Goal: Task Accomplishment & Management: Use online tool/utility

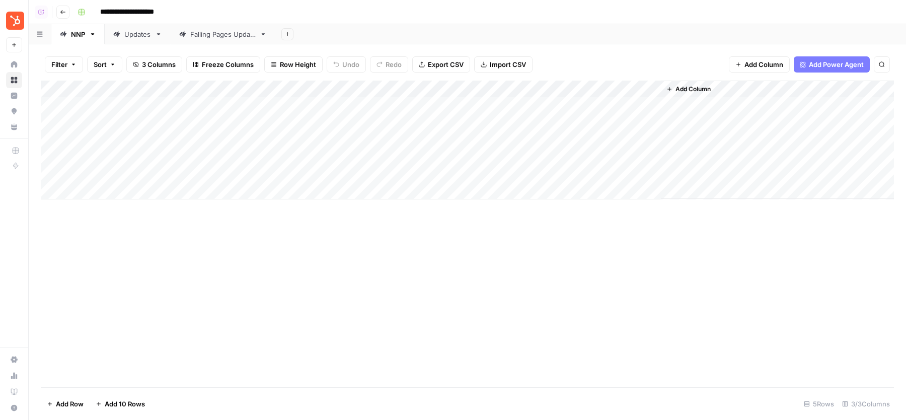
click at [209, 35] on div "Falling Pages Update" at bounding box center [222, 34] width 65 height 10
click at [521, 19] on div "**********" at bounding box center [484, 12] width 822 height 16
click at [810, 105] on div "Add Column" at bounding box center [467, 234] width 853 height 306
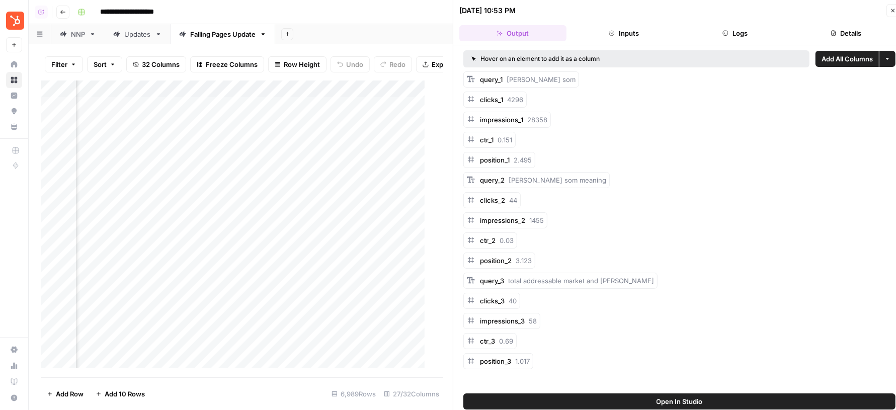
click at [757, 39] on button "Logs" at bounding box center [735, 33] width 107 height 16
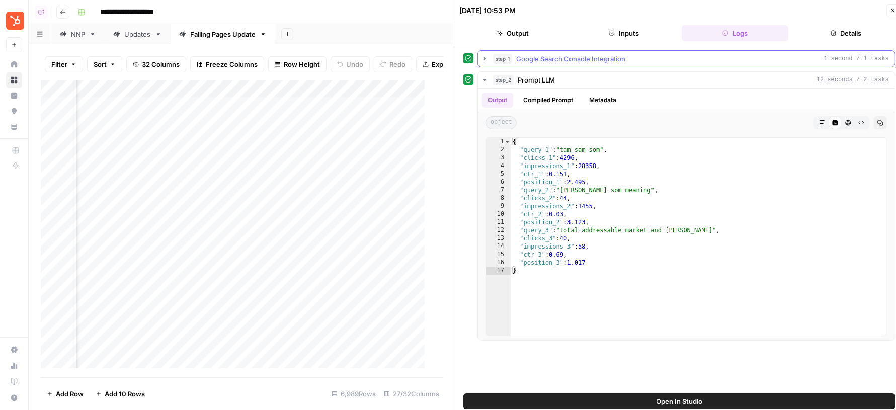
click at [714, 63] on div "step_1 Google Search Console Integration 1 second / 1 tasks" at bounding box center [691, 59] width 396 height 10
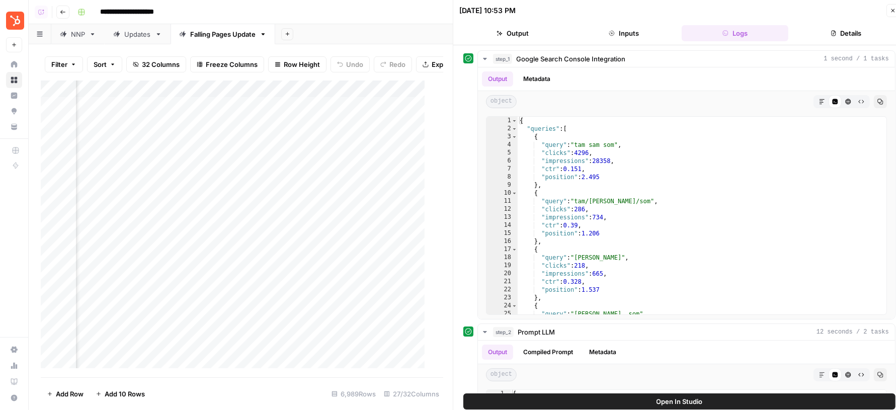
click at [891, 13] on icon "button" at bounding box center [893, 11] width 6 height 6
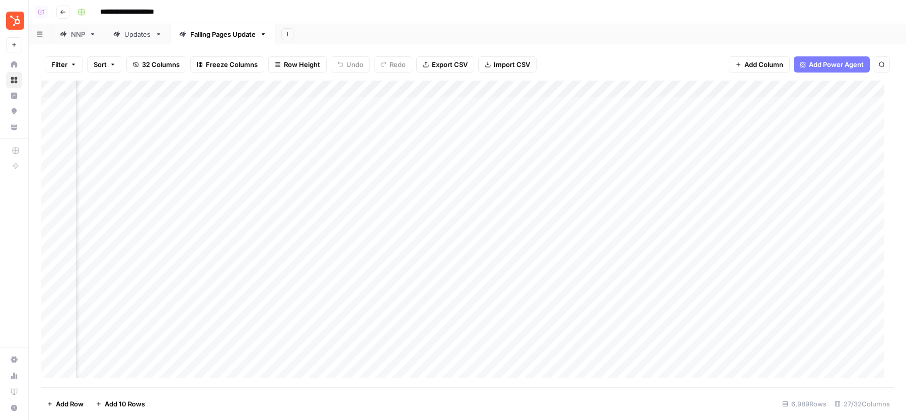
scroll to position [0, 193]
click at [541, 42] on div "Add Sheet" at bounding box center [590, 34] width 630 height 20
click at [374, 109] on div "Add Column" at bounding box center [467, 234] width 853 height 306
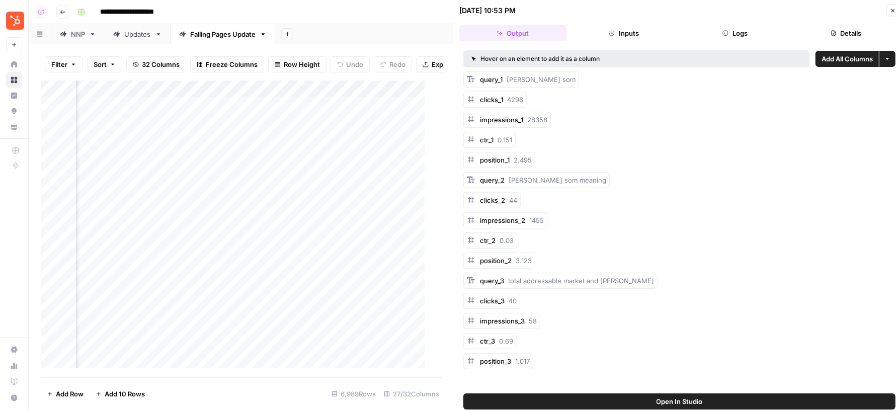
click at [725, 32] on icon "button" at bounding box center [726, 33] width 6 height 6
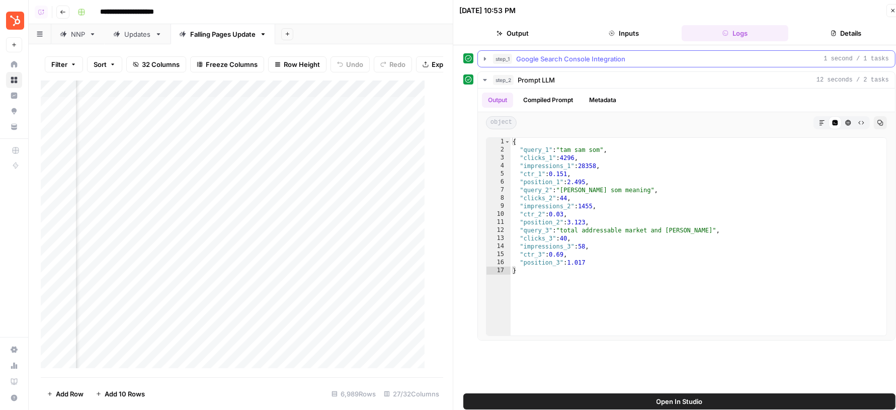
click at [650, 58] on div "step_1 Google Search Console Integration 1 second / 1 tasks" at bounding box center [691, 59] width 396 height 10
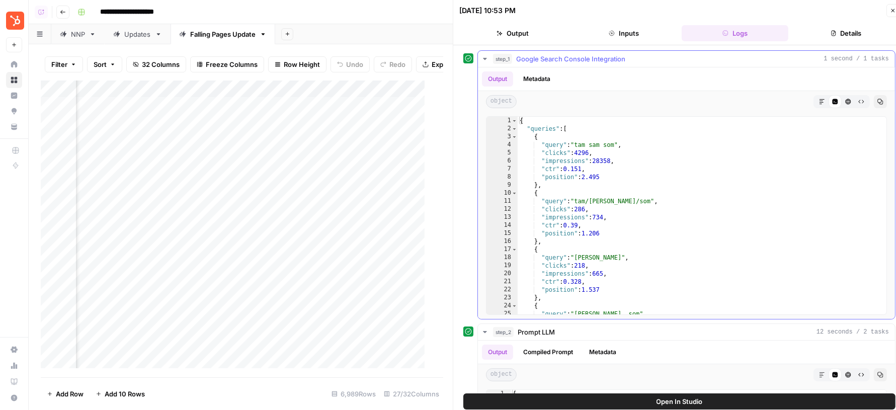
click at [632, 176] on div "{ "queries" : [ { "query" : "[PERSON_NAME] som" , "clicks" : 4296 , "impression…" at bounding box center [697, 224] width 359 height 214
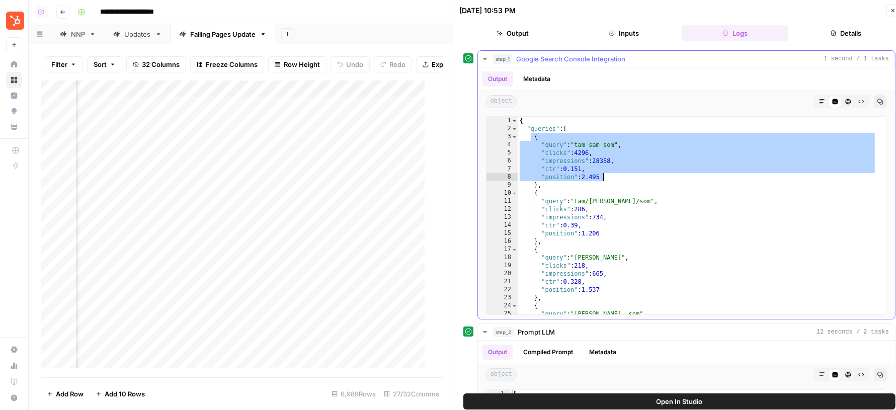
drag, startPoint x: 532, startPoint y: 135, endPoint x: 612, endPoint y: 177, distance: 90.2
click at [612, 177] on div "{ "queries" : [ { "query" : "[PERSON_NAME] som" , "clicks" : 4296 , "impression…" at bounding box center [697, 224] width 359 height 214
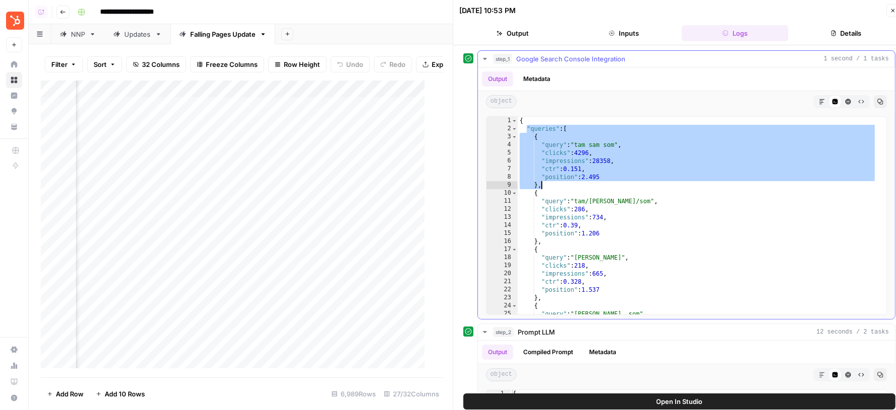
drag, startPoint x: 527, startPoint y: 128, endPoint x: 555, endPoint y: 184, distance: 62.6
click at [555, 185] on div "{ "queries" : [ { "query" : "[PERSON_NAME] som" , "clicks" : 4296 , "impression…" at bounding box center [697, 224] width 359 height 214
click at [555, 184] on div "{ "queries" : [ { "query" : "[PERSON_NAME] som" , "clicks" : 4296 , "impression…" at bounding box center [697, 224] width 359 height 214
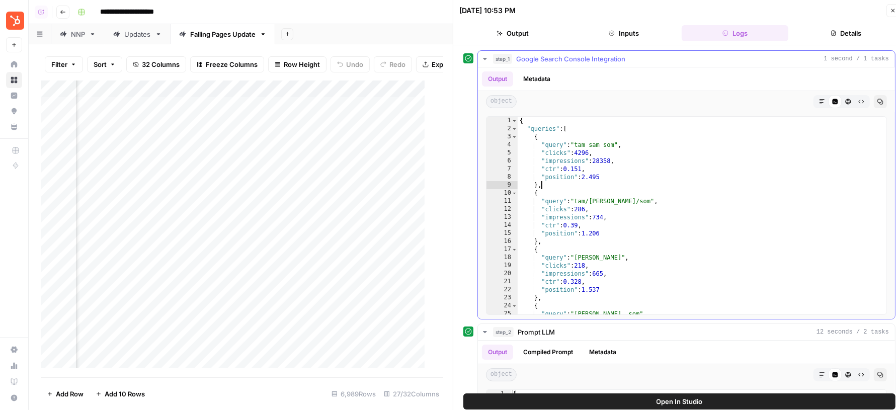
click at [613, 175] on div "{ "queries" : [ { "query" : "[PERSON_NAME] som" , "clicks" : 4296 , "impression…" at bounding box center [697, 224] width 359 height 214
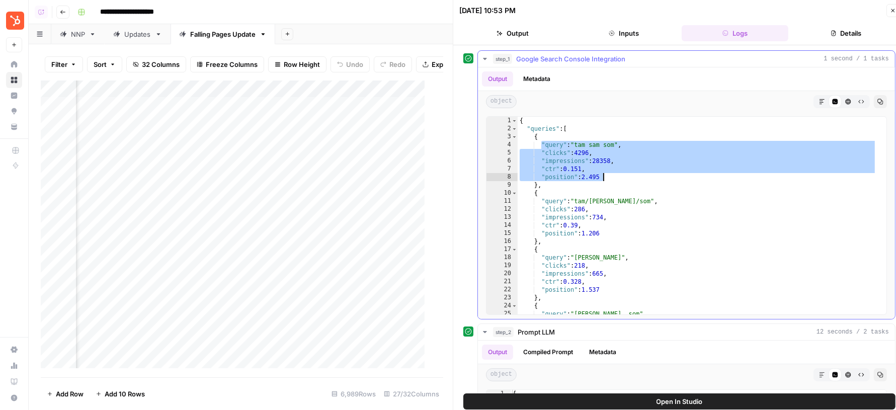
drag, startPoint x: 540, startPoint y: 143, endPoint x: 616, endPoint y: 178, distance: 83.1
click at [616, 178] on div "{ "queries" : [ { "query" : "[PERSON_NAME] som" , "clicks" : 4296 , "impression…" at bounding box center [697, 224] width 359 height 214
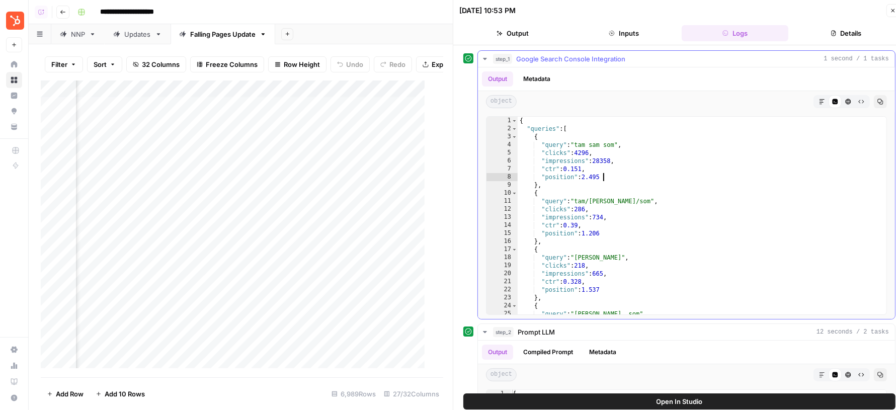
click at [616, 178] on div "{ "queries" : [ { "query" : "[PERSON_NAME] som" , "clicks" : 4296 , "impression…" at bounding box center [697, 224] width 359 height 214
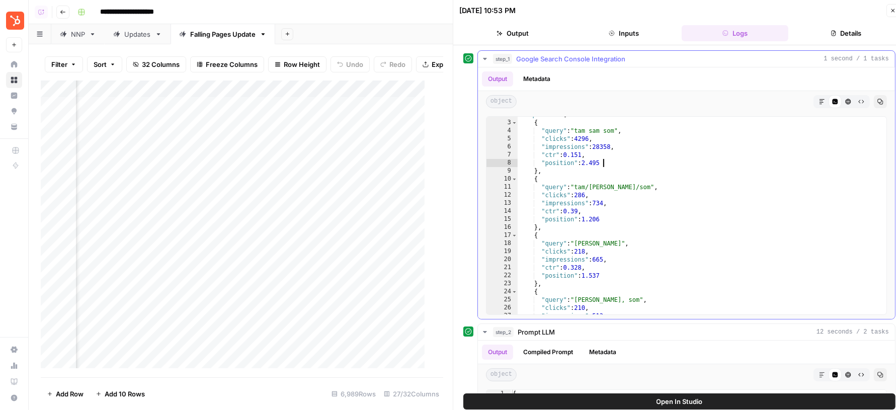
scroll to position [7, 0]
click at [614, 220] on div ""queries" : [ { "query" : "[PERSON_NAME] som" , "clicks" : 4296 , "impressions"…" at bounding box center [697, 218] width 359 height 214
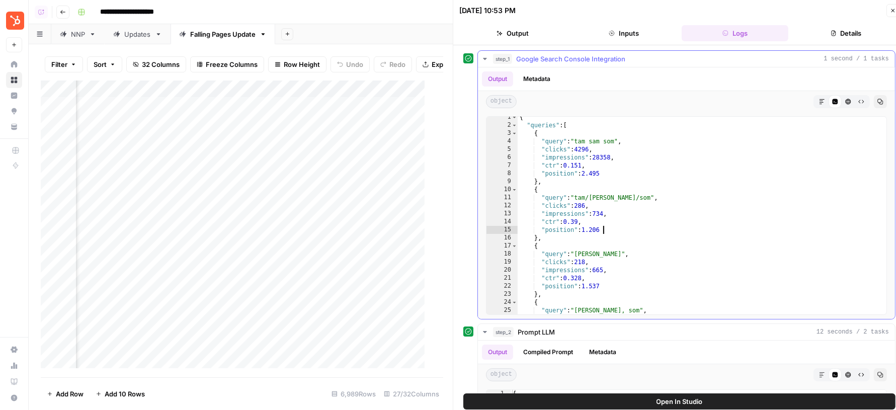
scroll to position [0, 0]
click at [585, 180] on div "{ "queries" : [ { "query" : "[PERSON_NAME] som" , "clicks" : 4296 , "impression…" at bounding box center [697, 224] width 359 height 214
click at [549, 127] on div "{ "queries" : [ { "query" : "[PERSON_NAME] som" , "clicks" : 4296 , "impression…" at bounding box center [697, 224] width 359 height 214
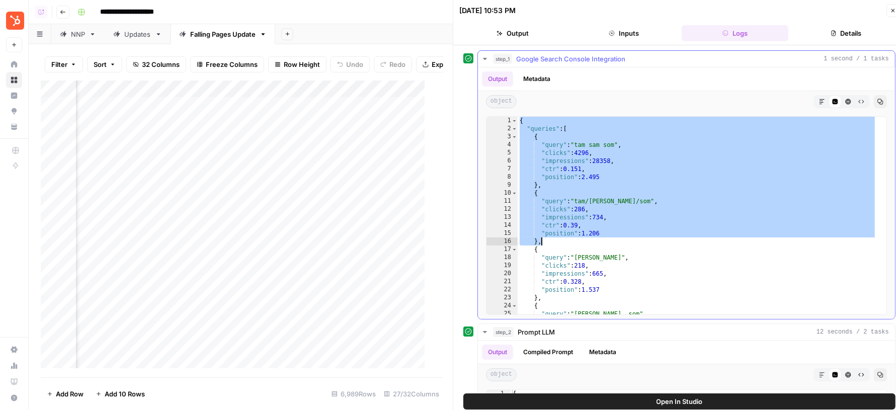
drag, startPoint x: 520, startPoint y: 122, endPoint x: 605, endPoint y: 241, distance: 146.3
click at [605, 241] on div "{ "queries" : [ { "query" : "[PERSON_NAME] som" , "clicks" : 4296 , "impression…" at bounding box center [697, 224] width 359 height 214
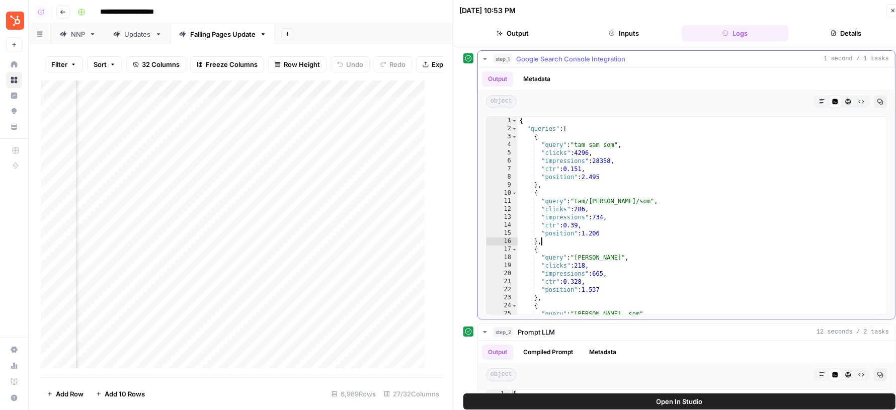
click at [641, 176] on div "{ "queries" : [ { "query" : "[PERSON_NAME] som" , "clicks" : 4296 , "impression…" at bounding box center [697, 224] width 359 height 214
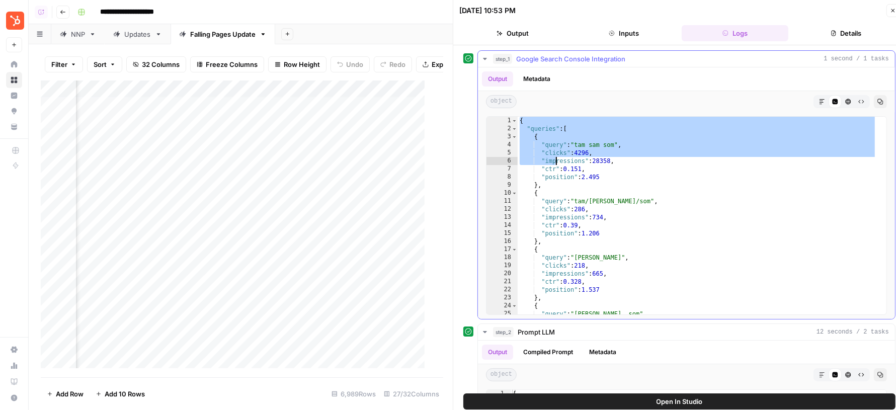
drag, startPoint x: 519, startPoint y: 122, endPoint x: 554, endPoint y: 158, distance: 50.2
click at [554, 158] on div "{ "queries" : [ { "query" : "[PERSON_NAME] som" , "clicks" : 4296 , "impression…" at bounding box center [697, 224] width 359 height 214
click at [555, 158] on div "{ "queries" : [ { "query" : "[PERSON_NAME] som" , "clicks" : 4296 , "impression…" at bounding box center [697, 224] width 359 height 214
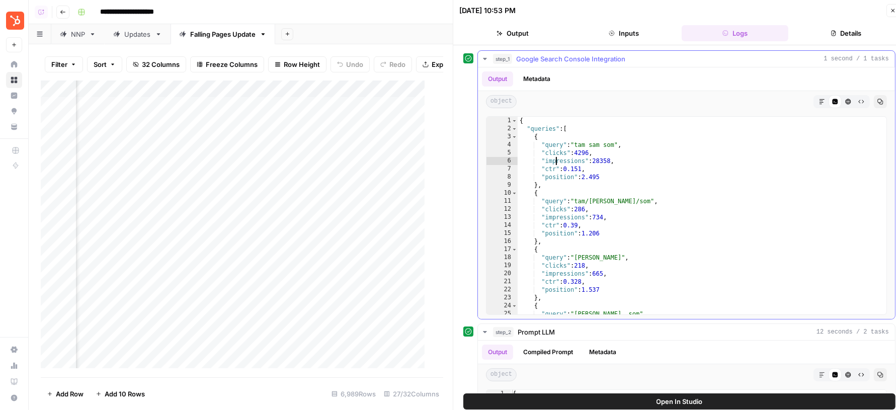
click at [589, 138] on div "{ "queries" : [ { "query" : "[PERSON_NAME] som" , "clicks" : 4296 , "impression…" at bounding box center [697, 224] width 359 height 214
drag, startPoint x: 570, startPoint y: 144, endPoint x: 640, endPoint y: 144, distance: 70.4
click at [640, 144] on div "{ "queries" : [ { "query" : "[PERSON_NAME] som" , "clicks" : 4296 , "impression…" at bounding box center [697, 224] width 359 height 214
click at [571, 167] on div "{ "queries" : [ { "query" : "[PERSON_NAME] som" , "clicks" : 4296 , "impression…" at bounding box center [697, 224] width 359 height 214
click at [605, 177] on div "{ "queries" : [ { "query" : "[PERSON_NAME] som" , "clicks" : 4296 , "impression…" at bounding box center [697, 224] width 359 height 214
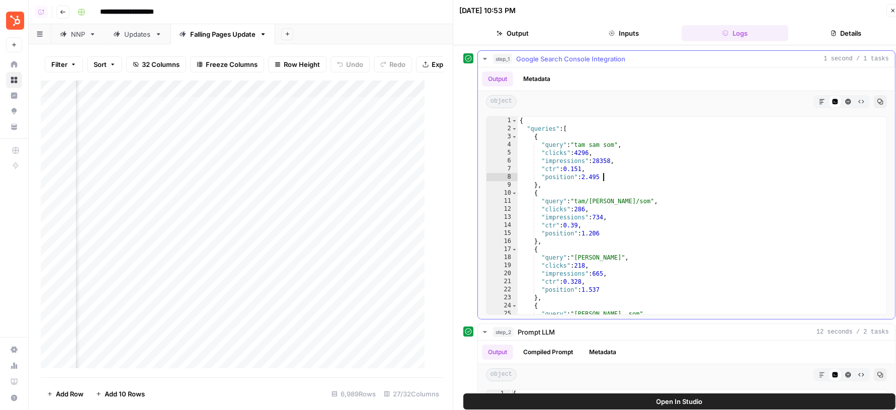
click at [588, 190] on div "{ "queries" : [ { "query" : "[PERSON_NAME] som" , "clicks" : 4296 , "impression…" at bounding box center [697, 224] width 359 height 214
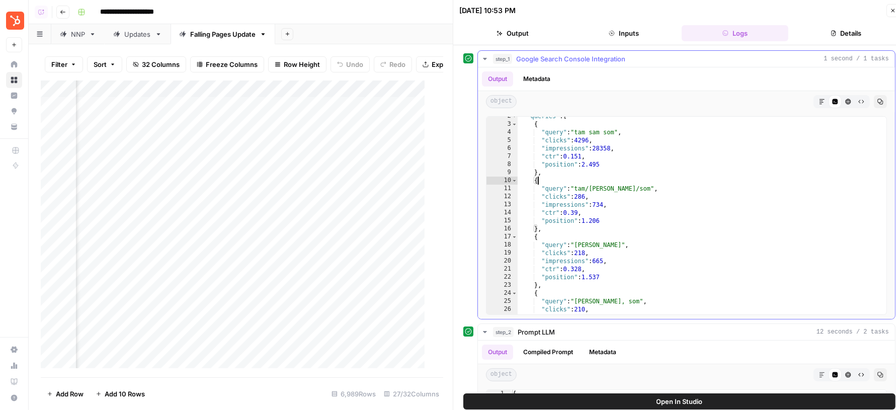
scroll to position [8, 0]
click at [600, 166] on div ""queries" : [ { "query" : "[PERSON_NAME] som" , "clicks" : 4296 , "impressions"…" at bounding box center [697, 217] width 359 height 214
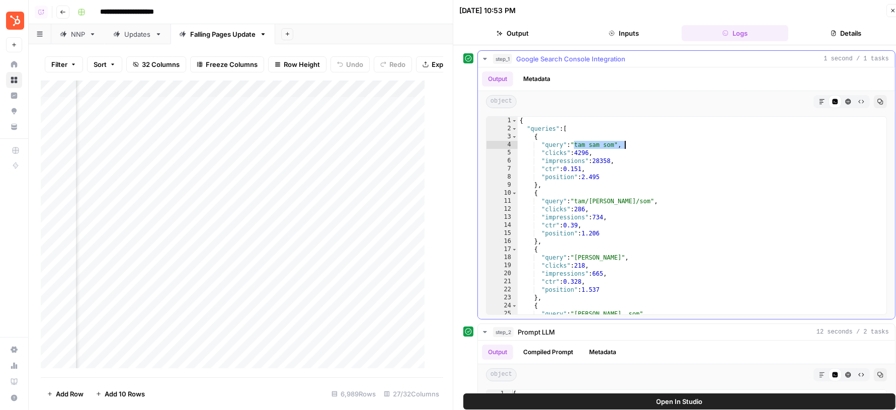
drag, startPoint x: 575, startPoint y: 144, endPoint x: 640, endPoint y: 144, distance: 64.9
click at [640, 144] on div "{ "queries" : [ { "query" : "[PERSON_NAME] som" , "clicks" : 4296 , "impression…" at bounding box center [697, 224] width 359 height 214
drag, startPoint x: 573, startPoint y: 199, endPoint x: 627, endPoint y: 199, distance: 54.3
click at [627, 199] on div "{ "queries" : [ { "query" : "[PERSON_NAME] som" , "clicks" : 4296 , "impression…" at bounding box center [697, 224] width 359 height 214
click at [562, 258] on div "{ "queries" : [ { "query" : "[PERSON_NAME] som" , "clicks" : 4296 , "impression…" at bounding box center [697, 224] width 359 height 214
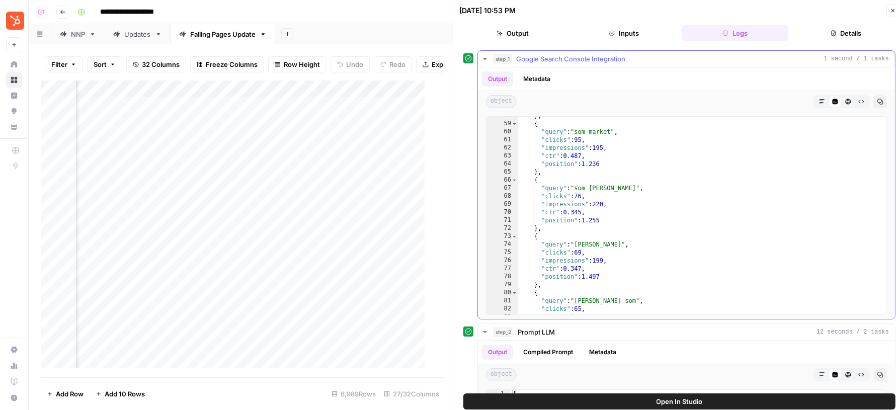
scroll to position [237, 0]
click at [719, 181] on div "} , { "query" : "som market" , "clicks" : 95 , "impressions" : 195 , "ctr" : 0.…" at bounding box center [697, 219] width 359 height 214
type textarea "*"
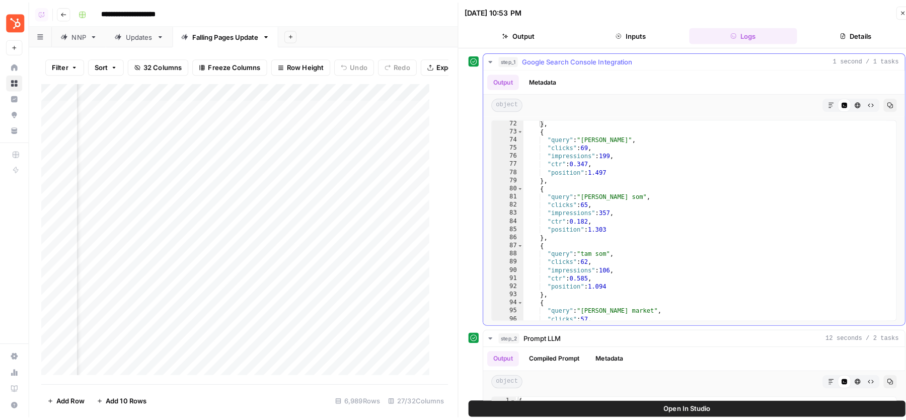
scroll to position [292, 0]
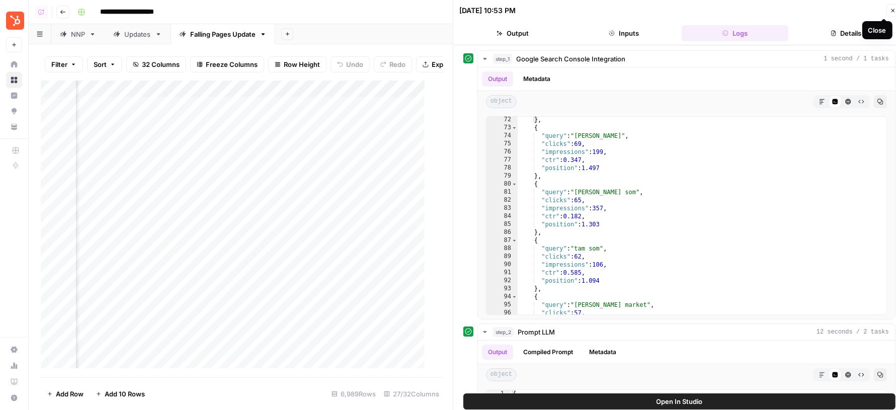
click at [892, 9] on icon "button" at bounding box center [894, 11] width 4 height 4
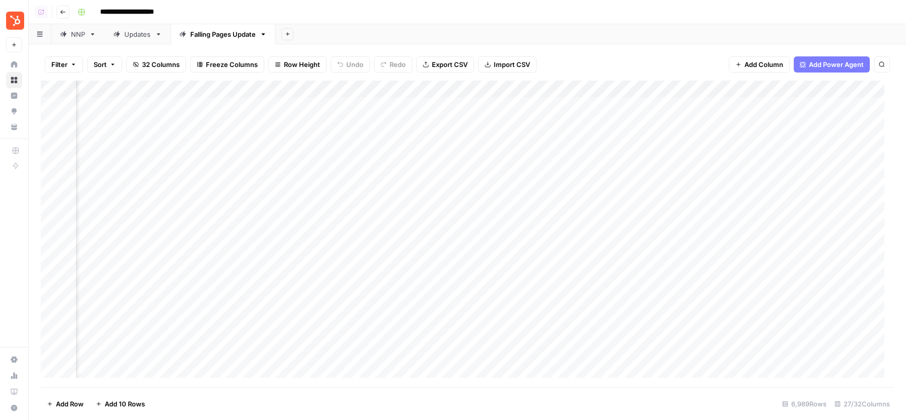
scroll to position [0, 1970]
click at [593, 34] on div "Add Sheet" at bounding box center [590, 34] width 630 height 20
click at [336, 40] on div "Add Sheet" at bounding box center [590, 34] width 630 height 20
click at [134, 36] on div "Updates" at bounding box center [137, 34] width 27 height 10
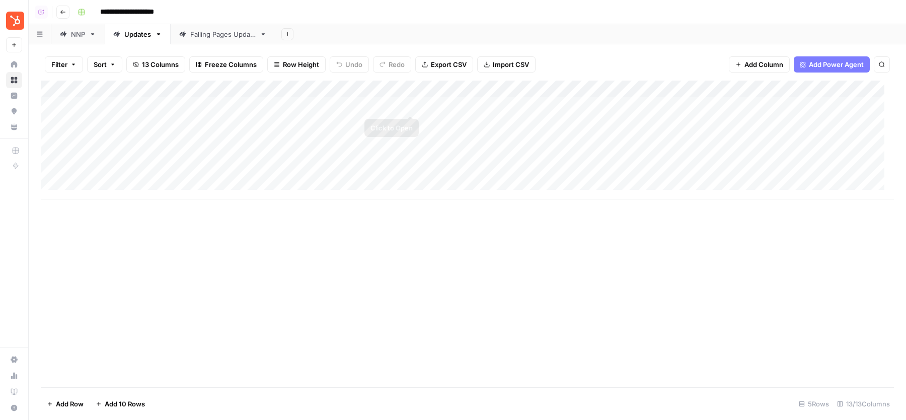
click at [412, 103] on div "Add Column" at bounding box center [467, 140] width 853 height 119
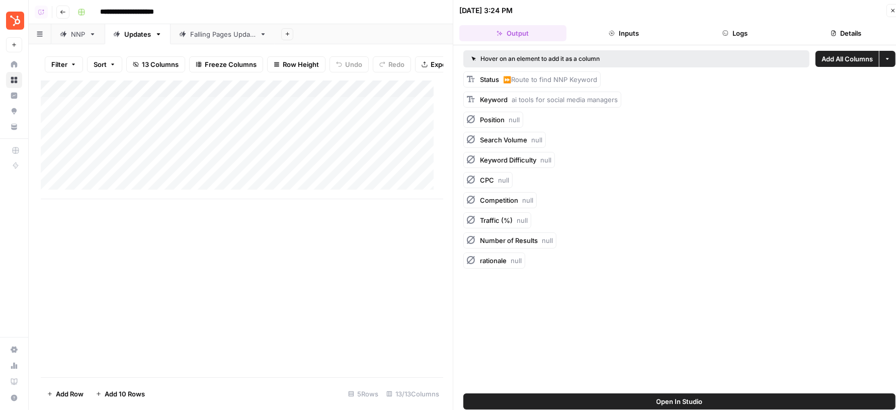
click at [738, 31] on button "Logs" at bounding box center [735, 33] width 107 height 16
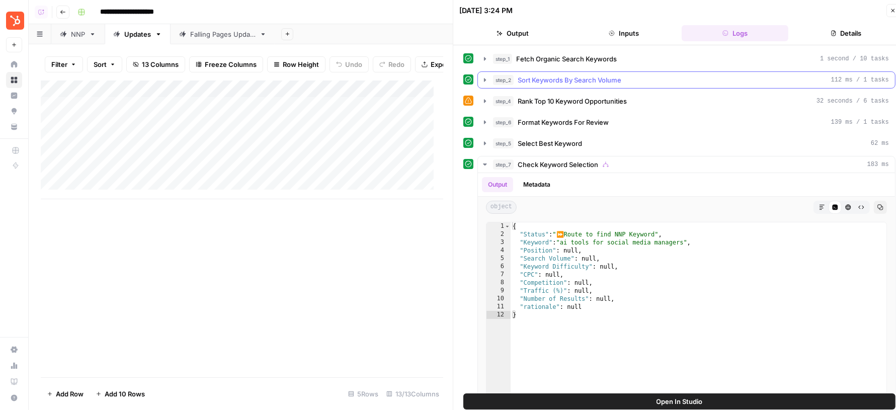
click at [626, 84] on button "step_2 Sort Keywords By Search Volume 112 ms / 1 tasks" at bounding box center [686, 80] width 417 height 16
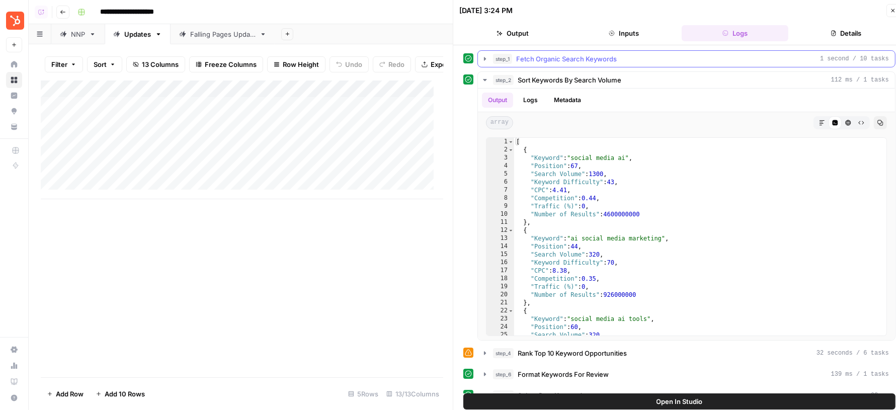
click at [621, 65] on button "step_1 Fetch Organic Search Keywords 1 second / 10 tasks" at bounding box center [686, 59] width 417 height 16
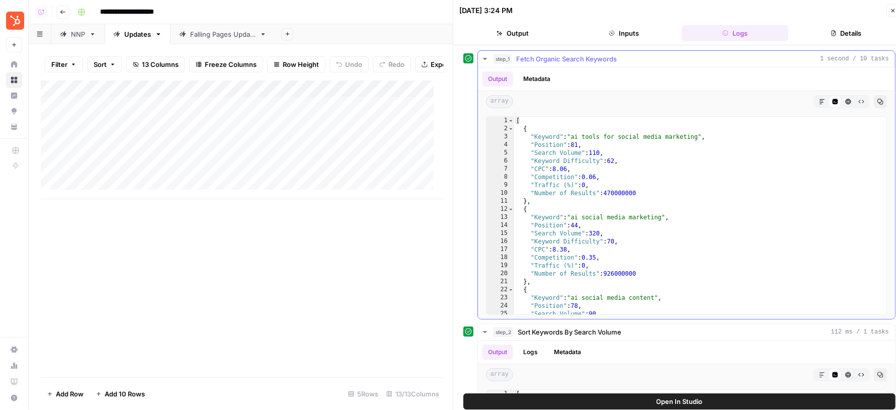
click at [621, 67] on hr at bounding box center [686, 67] width 417 height 1
click at [614, 59] on span "Fetch Organic Search Keywords" at bounding box center [566, 59] width 101 height 10
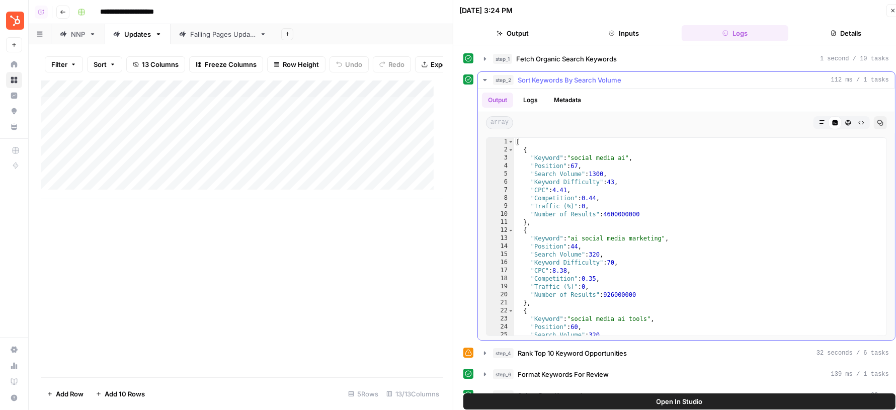
click at [590, 179] on div "[ { "Keyword" : "social media ai" , "Position" : 67 , "Search Volume" : 1300 , …" at bounding box center [695, 245] width 363 height 214
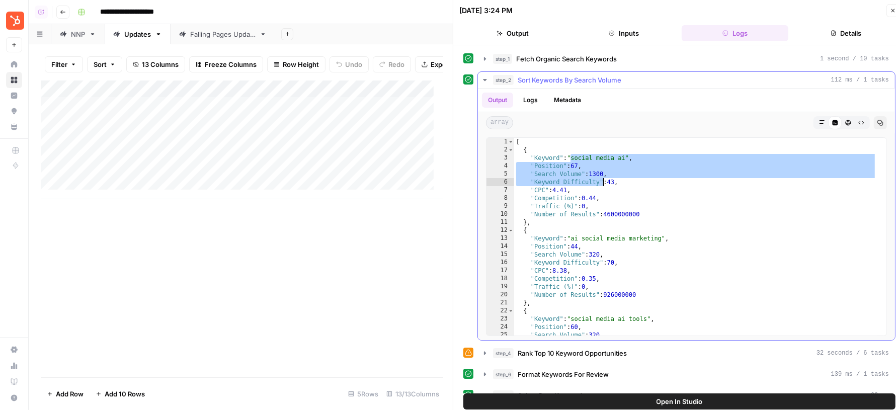
drag, startPoint x: 572, startPoint y: 153, endPoint x: 603, endPoint y: 177, distance: 39.1
click at [603, 178] on div "[ { "Keyword" : "social media ai" , "Position" : 67 , "Search Volume" : 1300 , …" at bounding box center [695, 245] width 363 height 214
type textarea "**********"
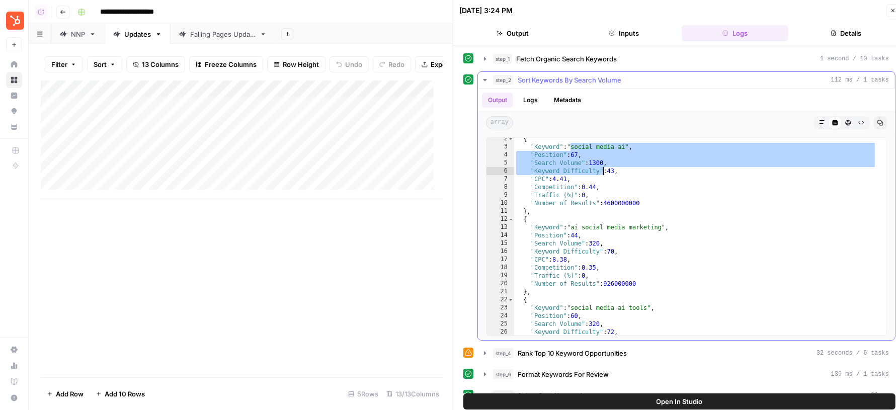
scroll to position [11, 0]
click at [625, 76] on div "step_2 Sort Keywords By Search Volume 112 ms / 1 tasks" at bounding box center [691, 80] width 396 height 10
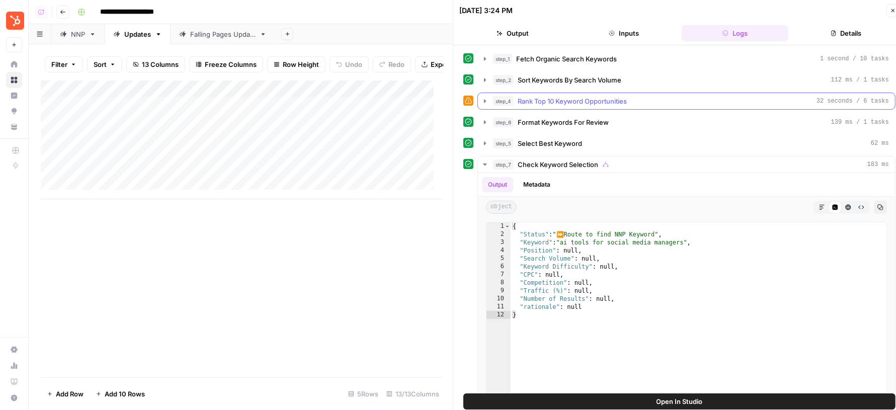
click at [598, 101] on span "Rank Top 10 Keyword Opportunities" at bounding box center [572, 101] width 109 height 10
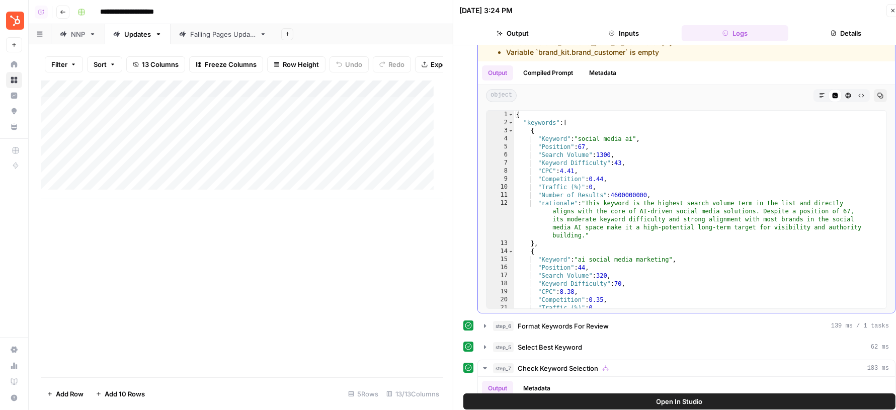
scroll to position [125, 0]
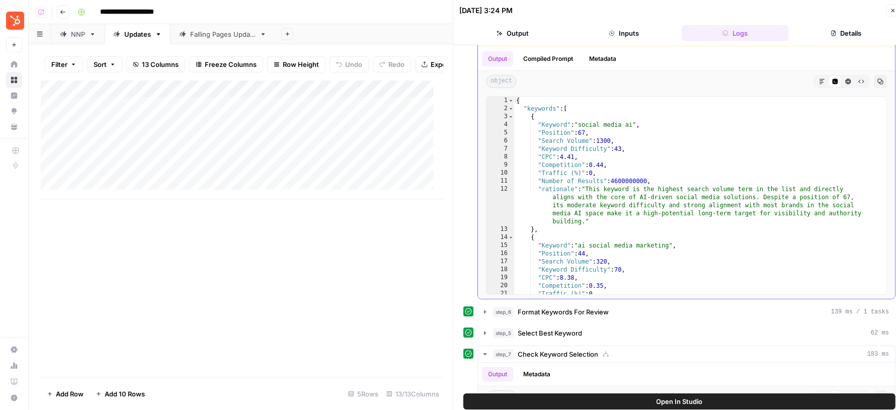
click at [630, 188] on div "{ "keywords" : [ { "Keyword" : "social media ai" , "Position" : 67 , "Search Vo…" at bounding box center [695, 204] width 363 height 214
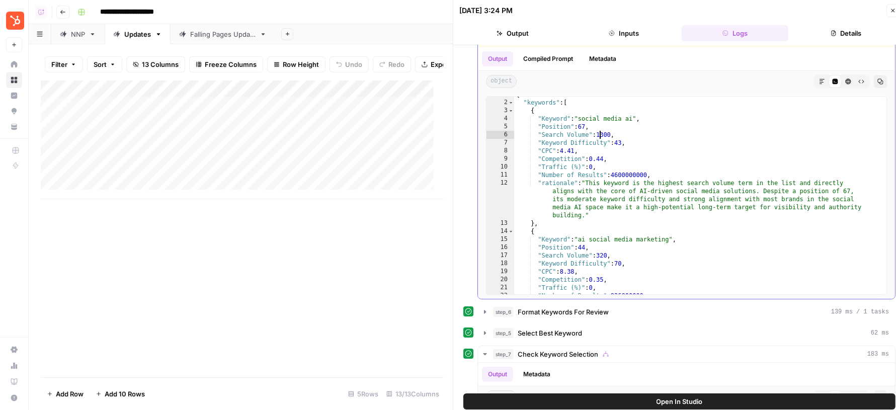
click at [600, 132] on div "{ "keywords" : [ { "Keyword" : "social media ai" , "Position" : 67 , "Search Vo…" at bounding box center [695, 198] width 363 height 214
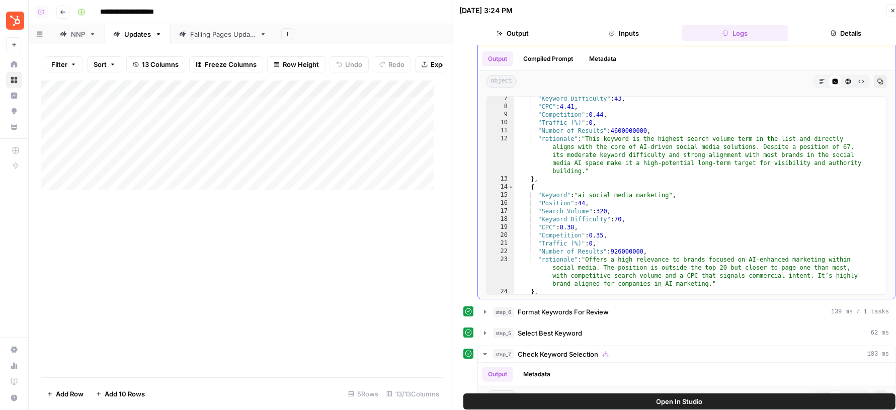
scroll to position [115, 0]
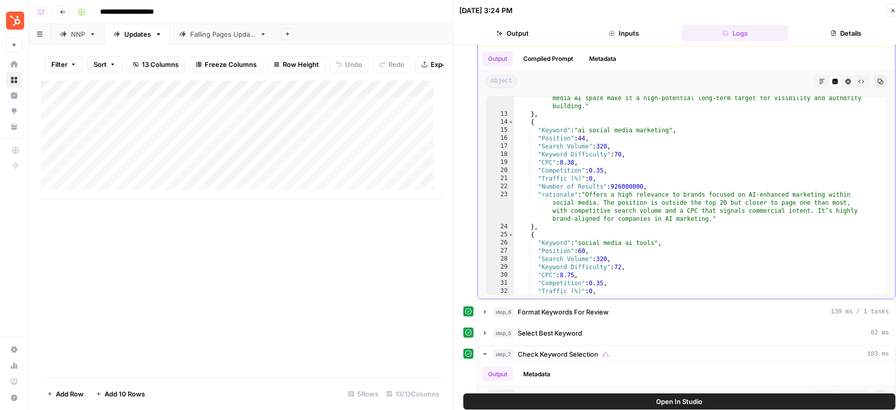
click at [591, 168] on div ""rationale" : "This keyword is the highest search volume term in the list and d…" at bounding box center [695, 193] width 363 height 247
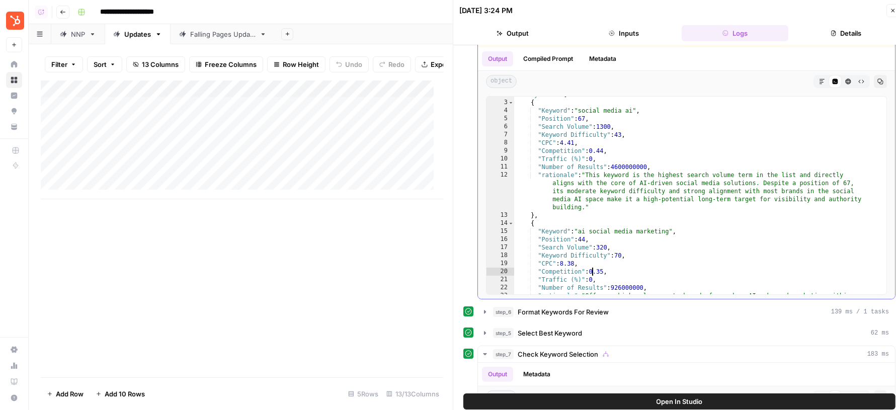
scroll to position [8, 0]
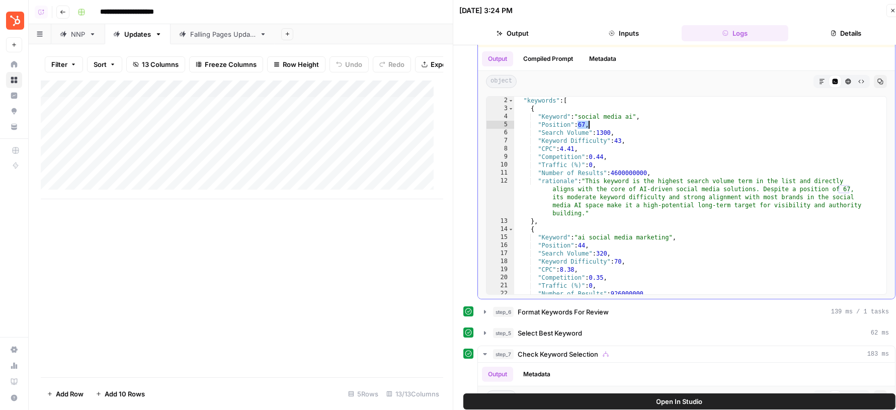
drag, startPoint x: 577, startPoint y: 122, endPoint x: 588, endPoint y: 123, distance: 11.6
click at [588, 123] on div ""keywords" : [ { "Keyword" : "social media ai" , "Position" : 67 , "Search Volu…" at bounding box center [695, 216] width 363 height 238
type textarea "**********"
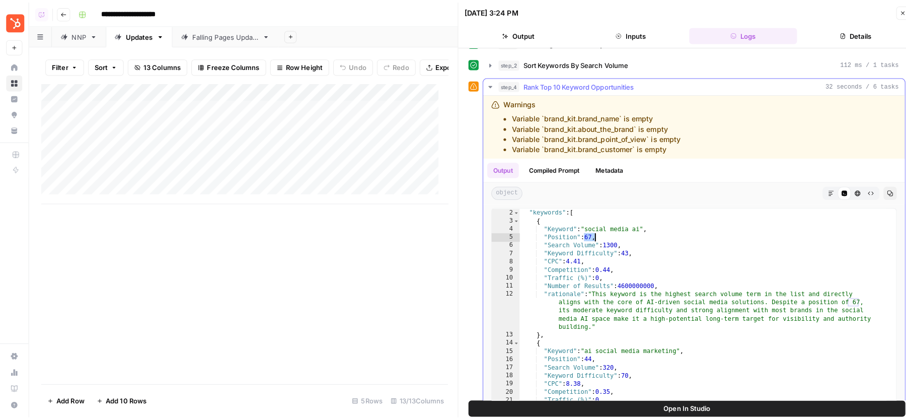
scroll to position [10, 0]
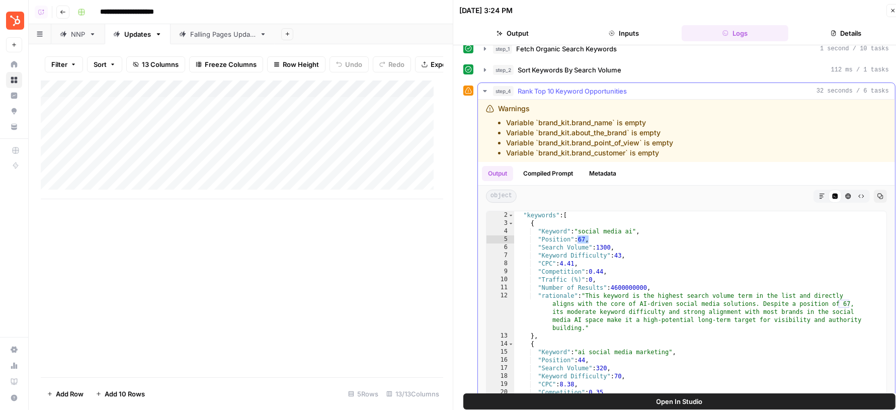
click at [660, 88] on div "step_4 Rank Top 10 Keyword Opportunities 32 seconds / 6 tasks" at bounding box center [691, 91] width 396 height 10
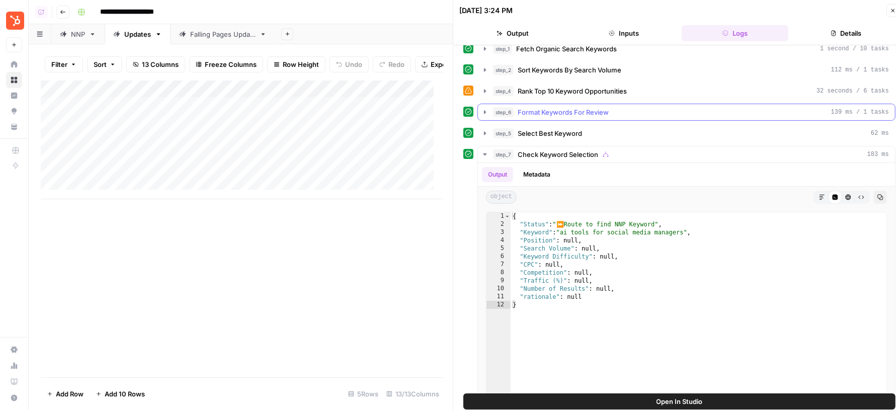
click at [610, 107] on div "step_6 Format Keywords For Review 139 ms / 1 tasks" at bounding box center [691, 112] width 396 height 10
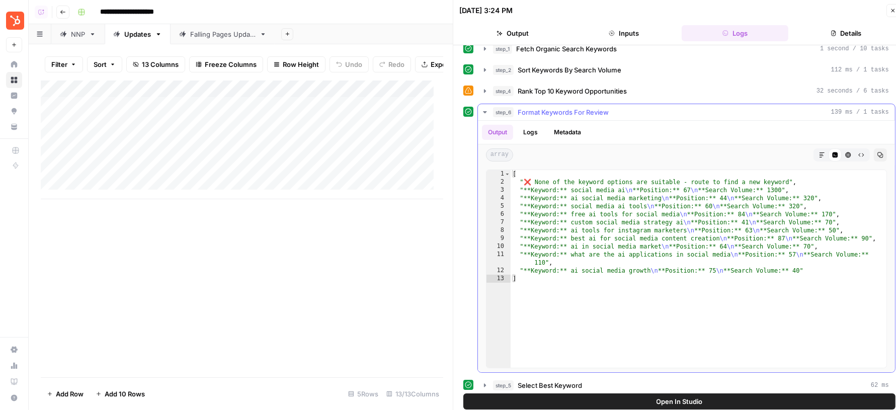
click at [610, 107] on div "step_6 Format Keywords For Review 139 ms / 1 tasks" at bounding box center [691, 112] width 396 height 10
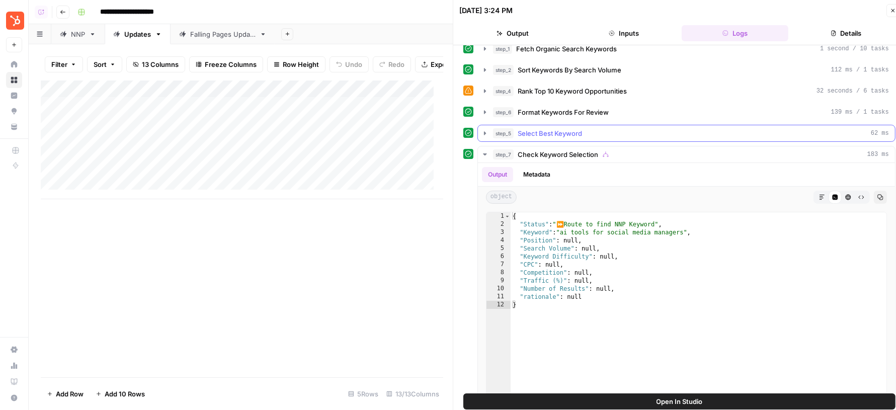
click at [597, 131] on div "step_5 Select Best Keyword 62 ms" at bounding box center [691, 133] width 396 height 10
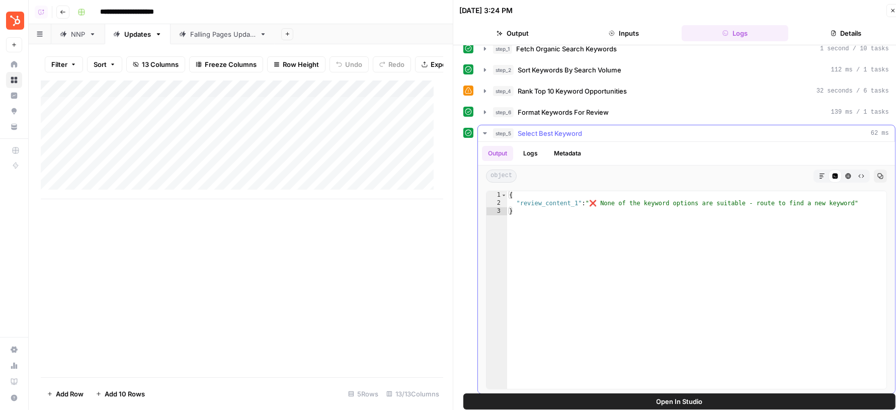
click at [597, 131] on div "step_5 Select Best Keyword 62 ms" at bounding box center [691, 133] width 396 height 10
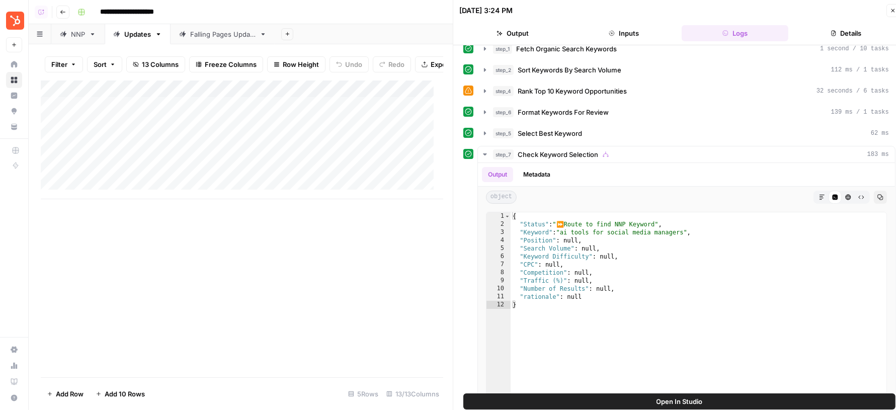
click at [892, 8] on icon "button" at bounding box center [893, 11] width 6 height 6
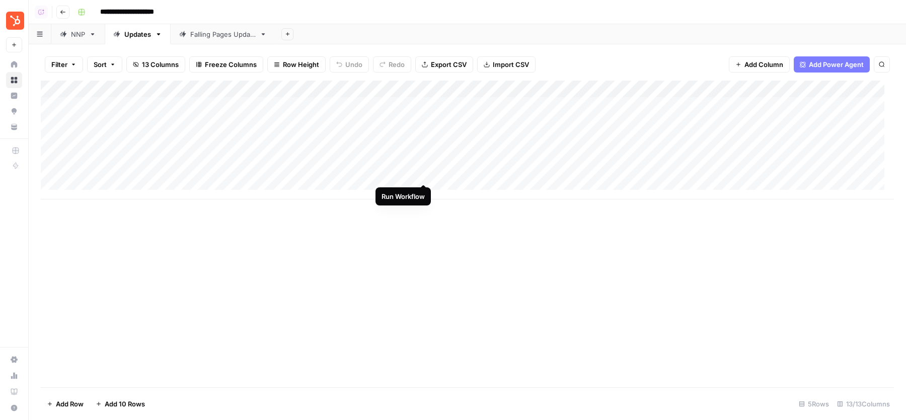
click at [424, 174] on div "Add Column" at bounding box center [467, 140] width 853 height 119
click at [520, 106] on div "Add Column" at bounding box center [467, 140] width 853 height 119
click at [412, 104] on div "Add Column" at bounding box center [467, 140] width 853 height 119
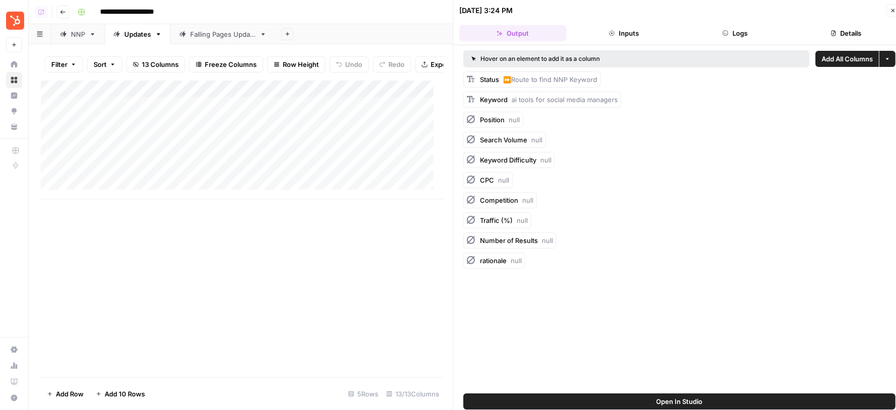
click at [740, 29] on button "Logs" at bounding box center [735, 33] width 107 height 16
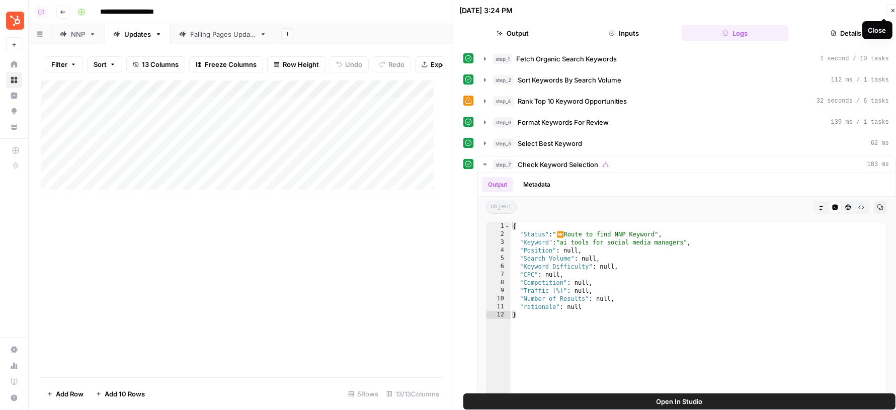
click at [893, 10] on icon "button" at bounding box center [894, 11] width 4 height 4
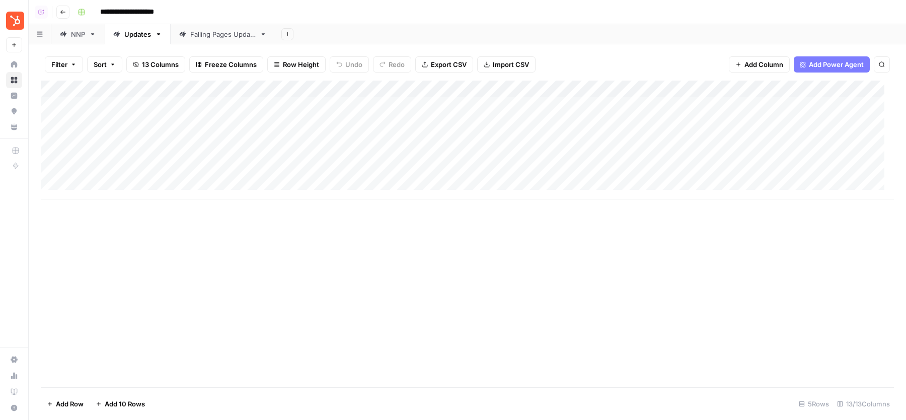
click at [228, 35] on div "Falling Pages Update" at bounding box center [222, 34] width 65 height 10
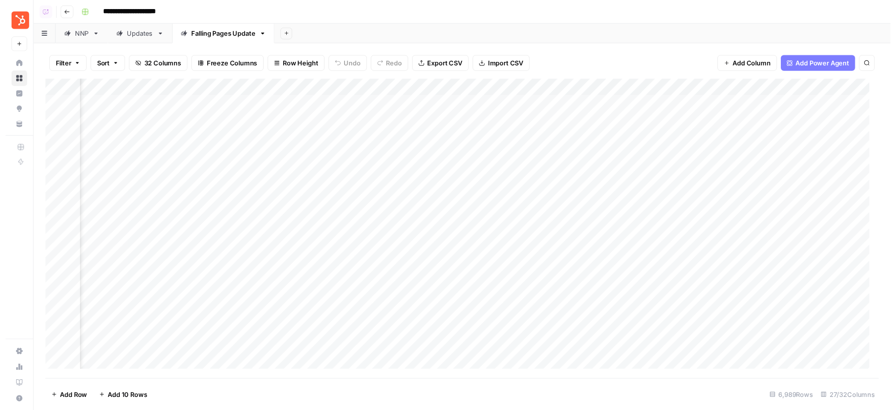
scroll to position [0, 599]
click at [143, 26] on link "Updates" at bounding box center [138, 34] width 66 height 20
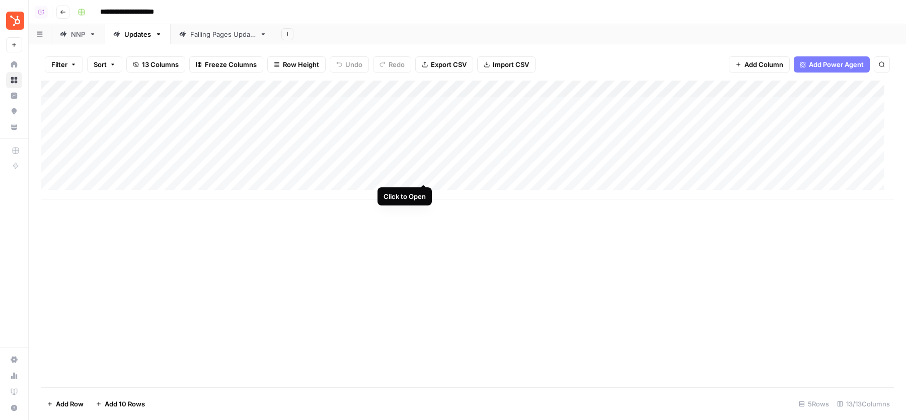
click at [425, 175] on div "Add Column" at bounding box center [467, 140] width 853 height 119
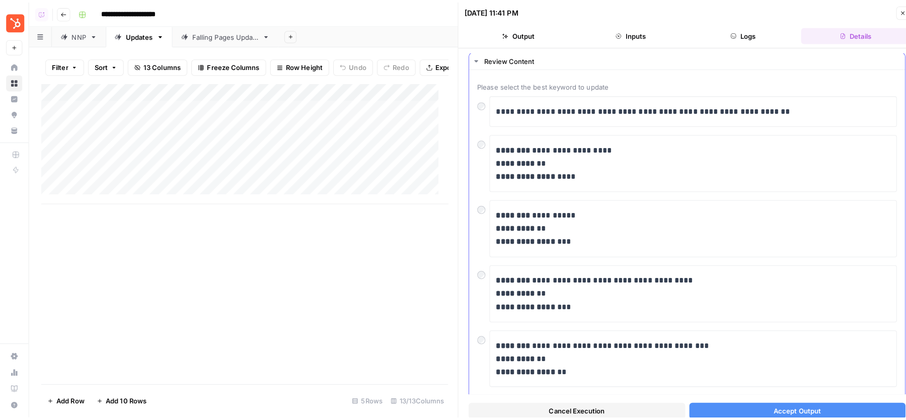
scroll to position [27, 0]
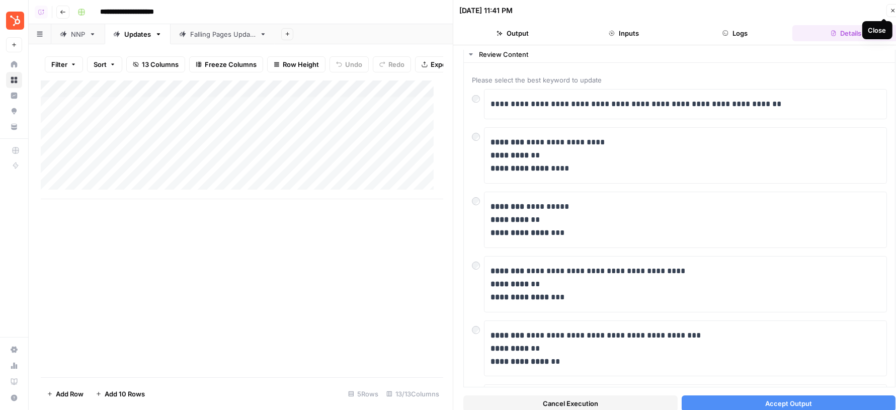
click at [894, 12] on icon "button" at bounding box center [893, 11] width 6 height 6
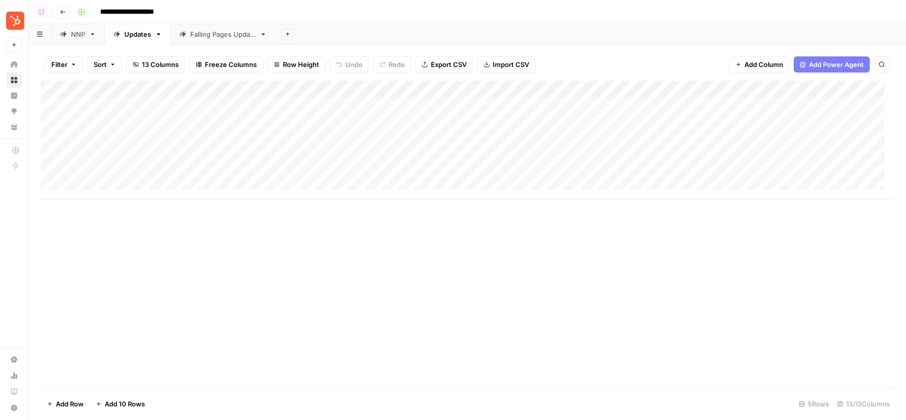
click at [225, 39] on link "Falling Pages Update" at bounding box center [223, 34] width 105 height 20
click at [496, 16] on div "**********" at bounding box center [484, 12] width 822 height 16
